Goal: Obtain resource: Obtain resource

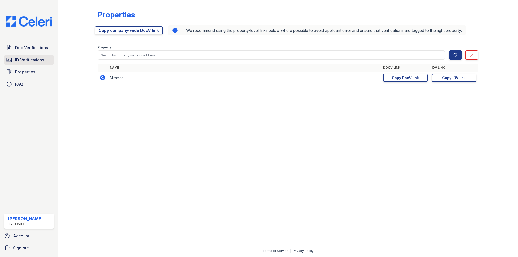
click at [21, 59] on span "ID Verifications" at bounding box center [29, 60] width 29 height 6
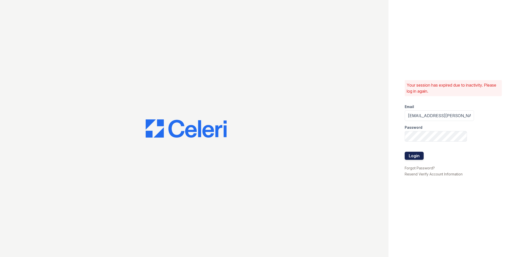
click at [408, 154] on button "Login" at bounding box center [414, 156] width 19 height 8
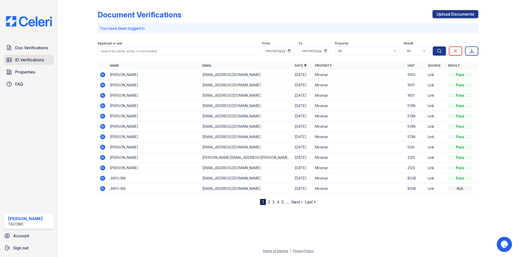
click at [29, 60] on span "ID Verifications" at bounding box center [29, 60] width 29 height 6
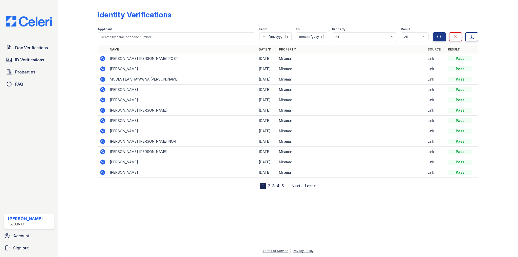
click at [103, 58] on icon at bounding box center [103, 59] width 6 height 6
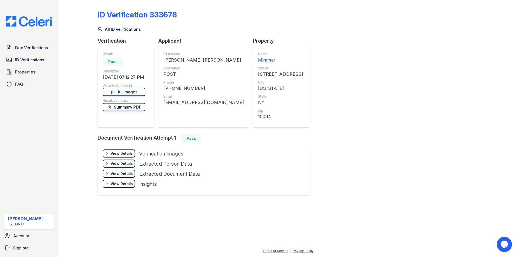
click at [125, 109] on link "Summary PDF" at bounding box center [124, 107] width 42 height 8
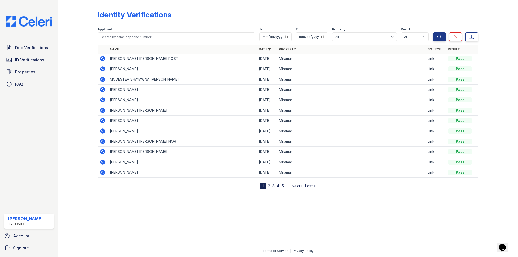
click at [164, 48] on th "Name" at bounding box center [182, 50] width 149 height 8
click at [102, 59] on icon at bounding box center [102, 58] width 1 height 1
click at [102, 69] on icon at bounding box center [102, 68] width 1 height 1
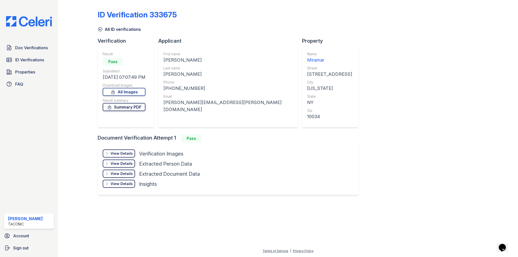
click at [119, 109] on link "Summary PDF" at bounding box center [124, 107] width 43 height 8
